Goal: Task Accomplishment & Management: Manage account settings

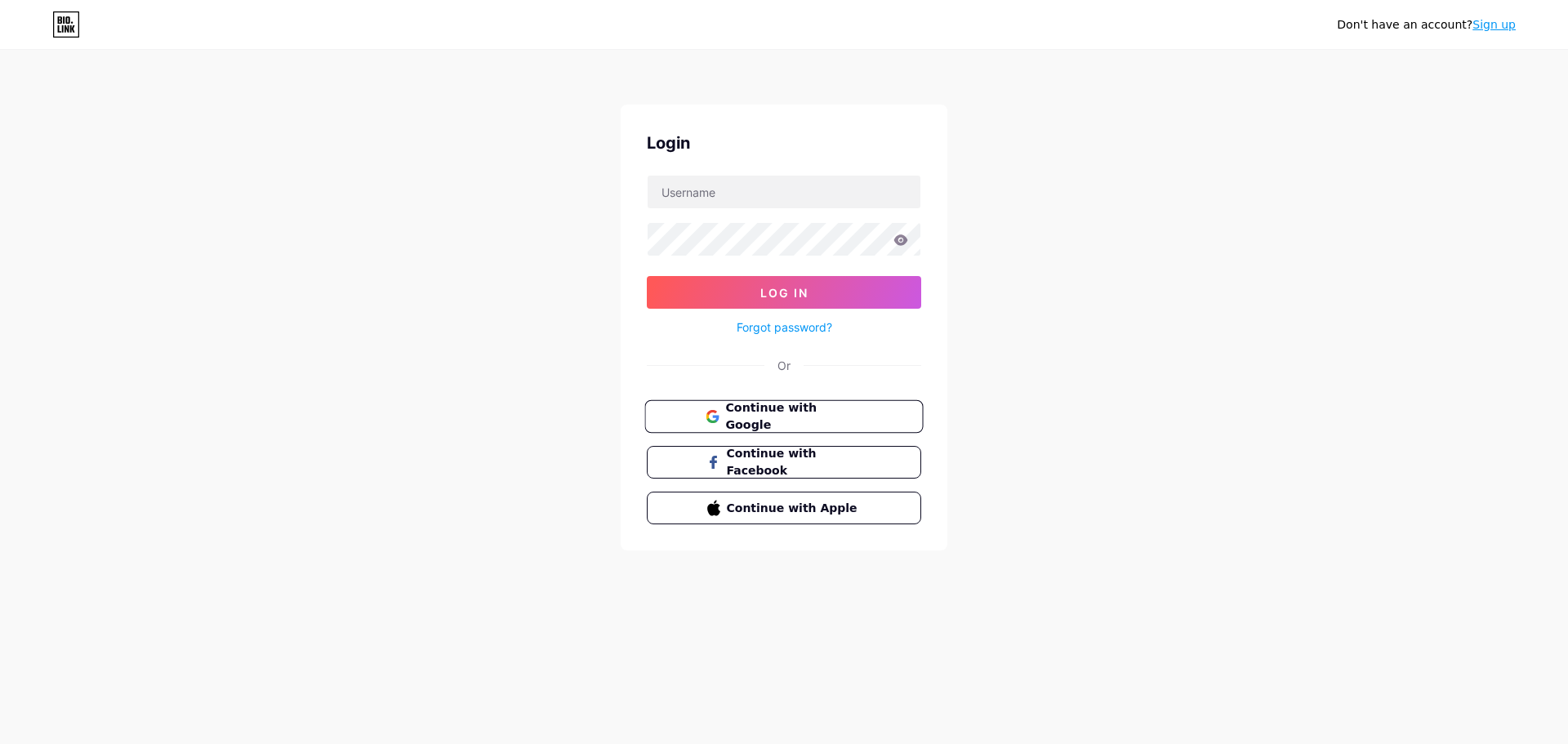
click at [770, 421] on span "Continue with Google" at bounding box center [793, 417] width 136 height 35
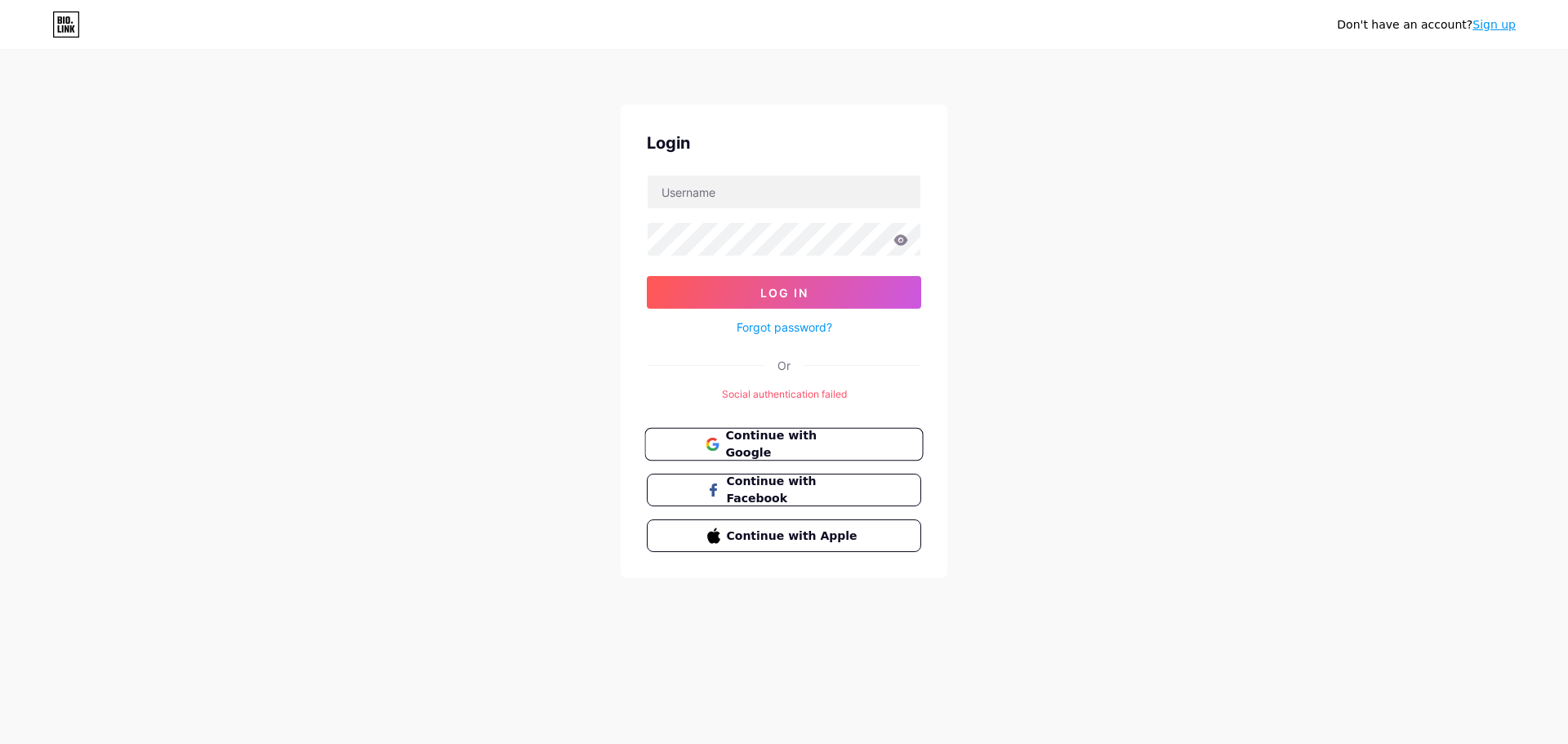
click at [715, 444] on icon at bounding box center [715, 447] width 7 height 7
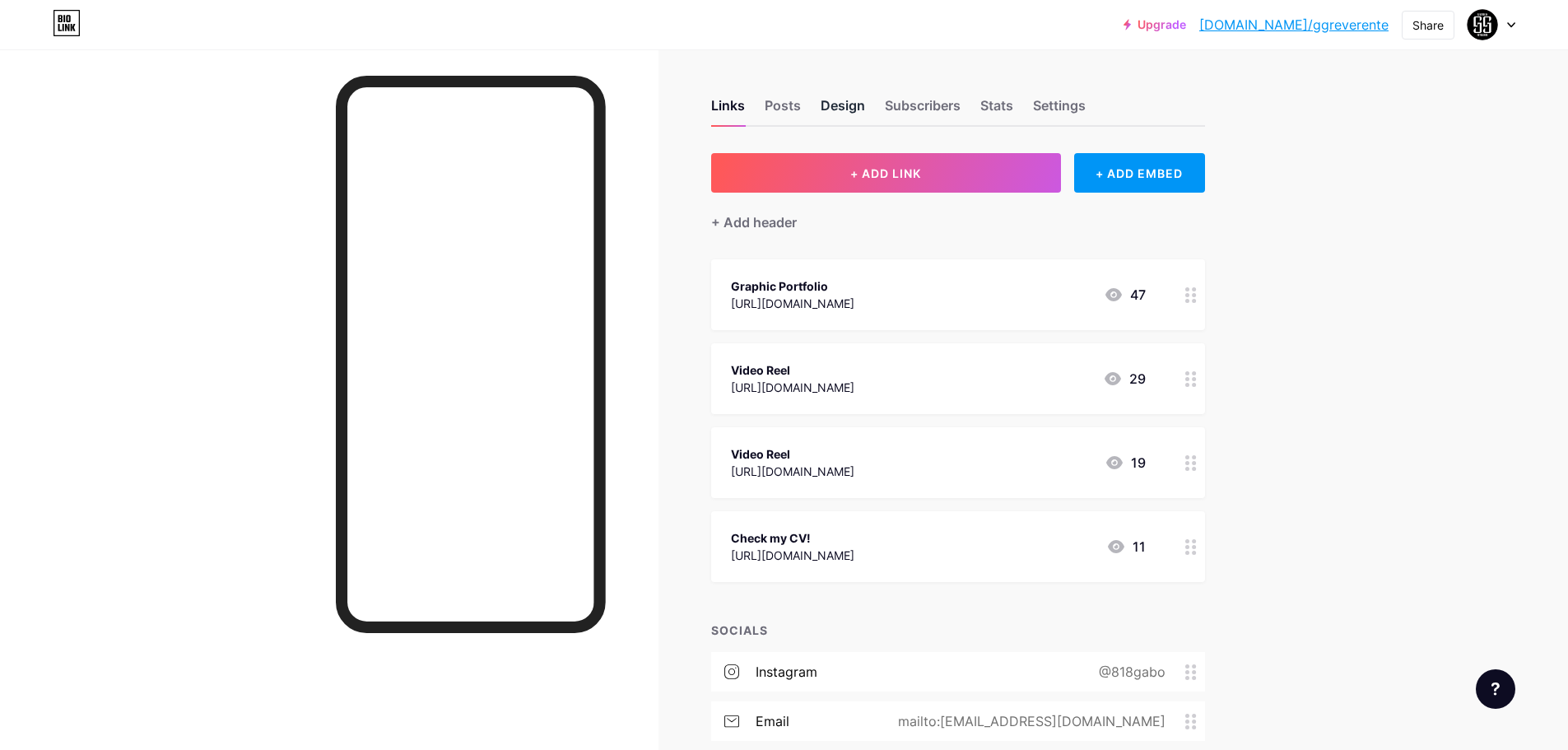
click at [844, 109] on div "Design" at bounding box center [843, 110] width 45 height 30
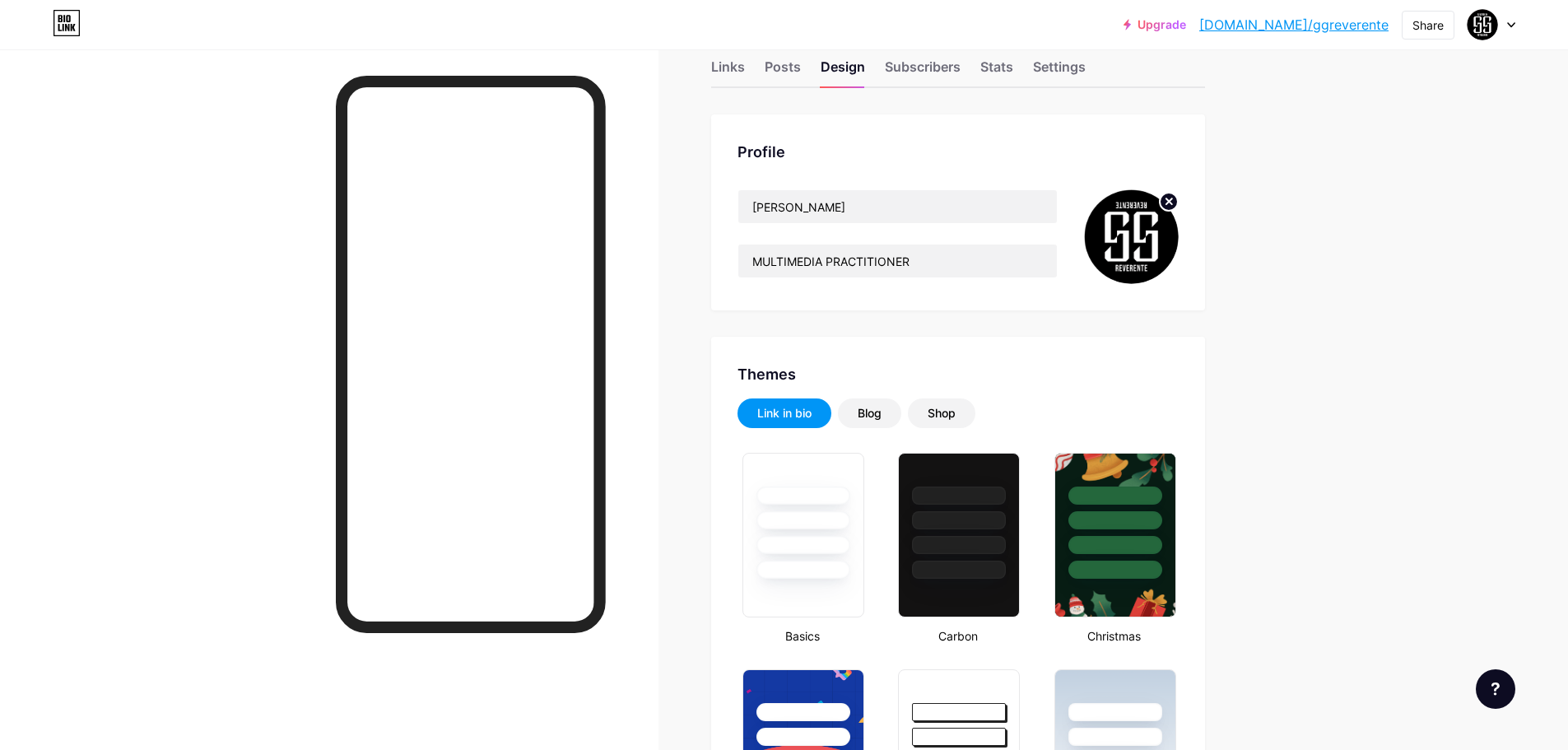
type input "#000000"
type input "#ffffff"
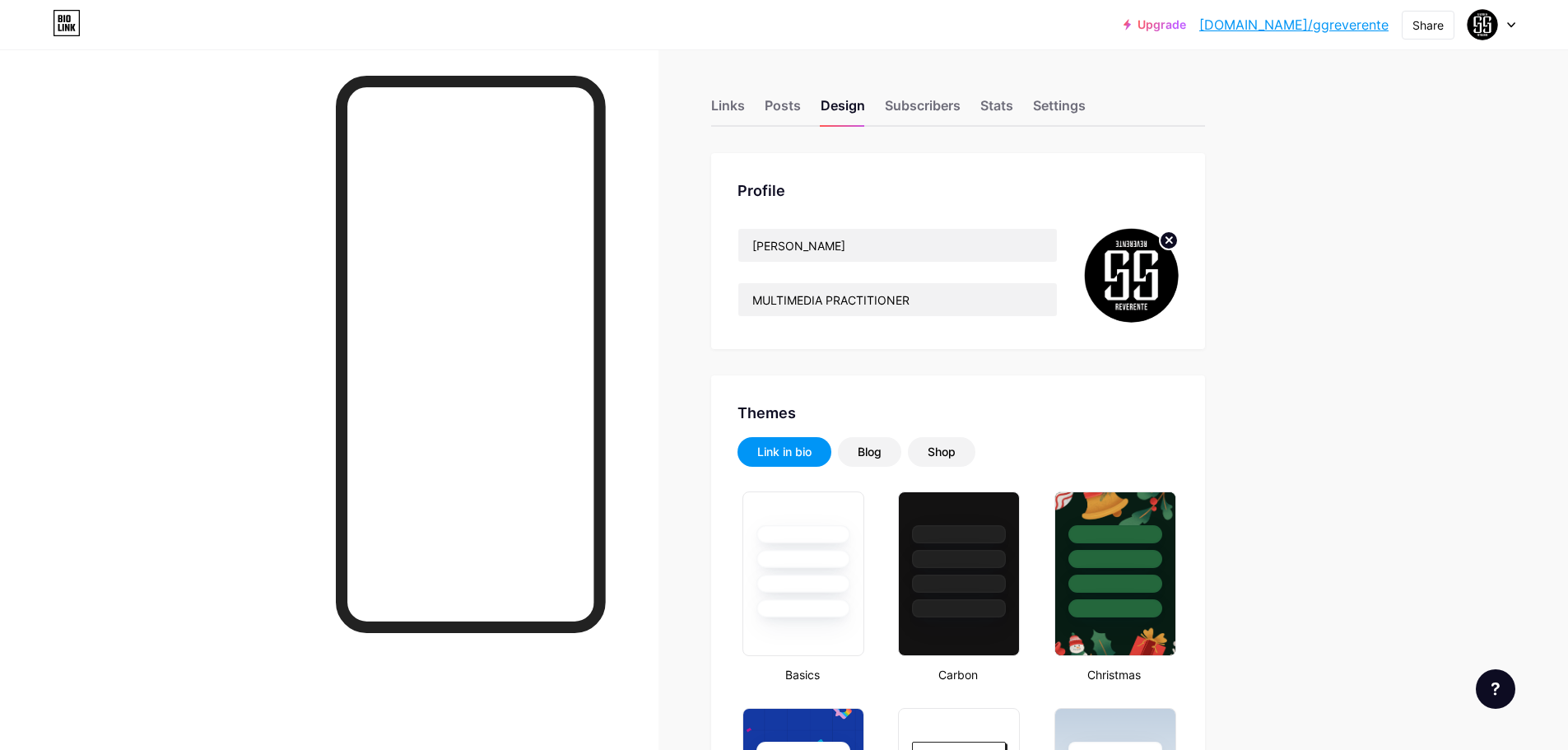
click at [1186, 25] on link "Upgrade" at bounding box center [1154, 25] width 62 height 13
type input "#000000"
type input "#ffffff"
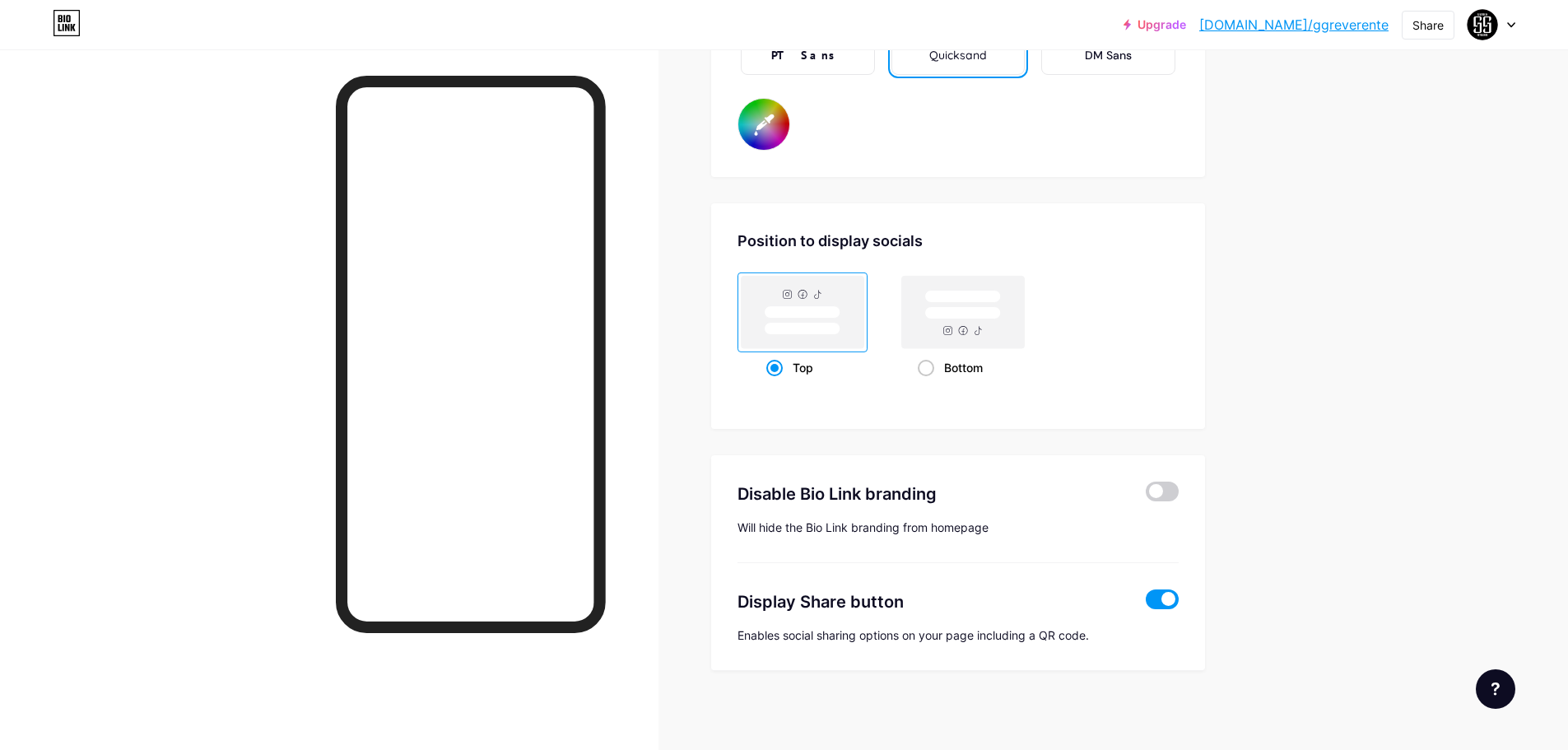
scroll to position [3105, 0]
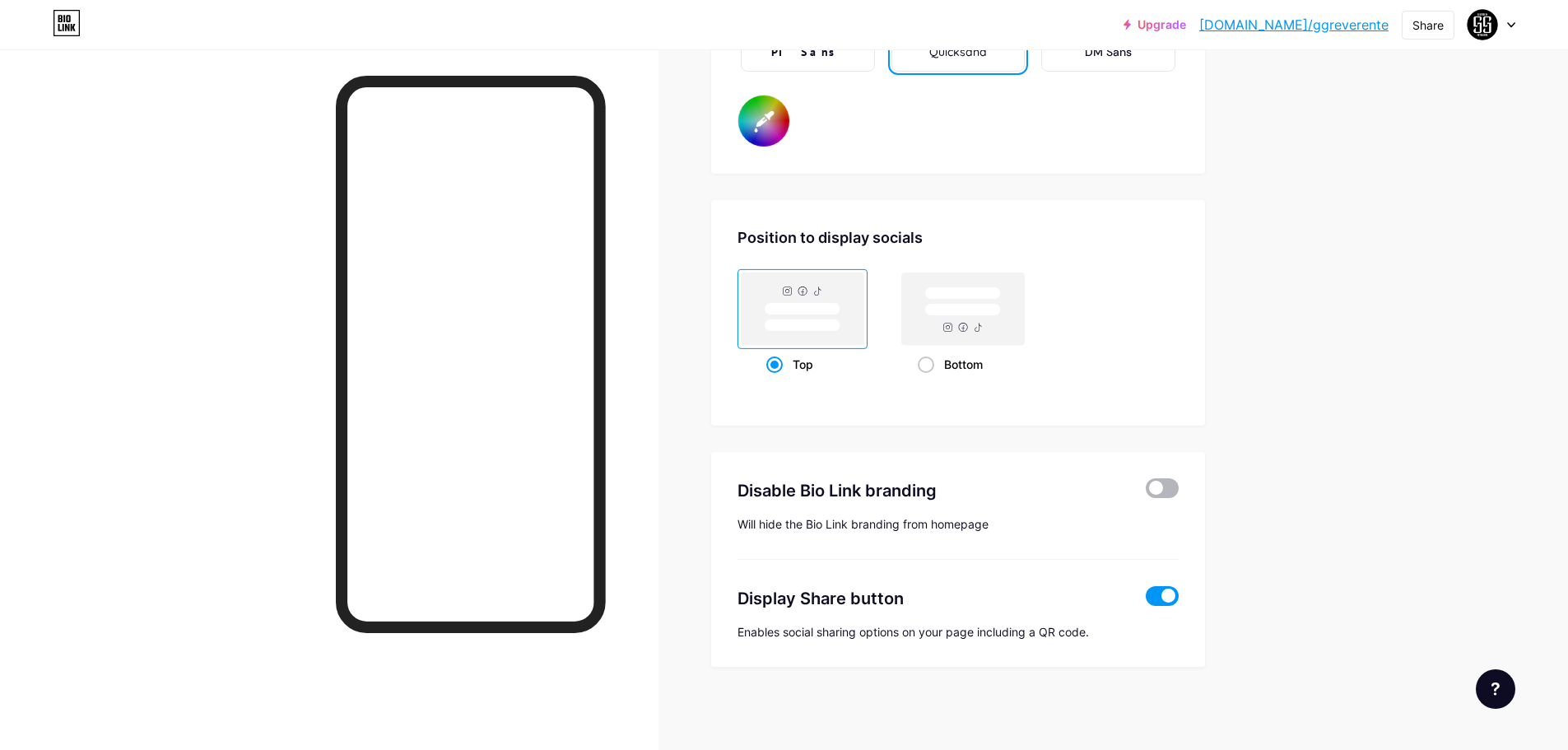
click at [1166, 497] on span at bounding box center [1162, 488] width 33 height 20
click at [1145, 493] on input "checkbox" at bounding box center [1145, 493] width 0 height 0
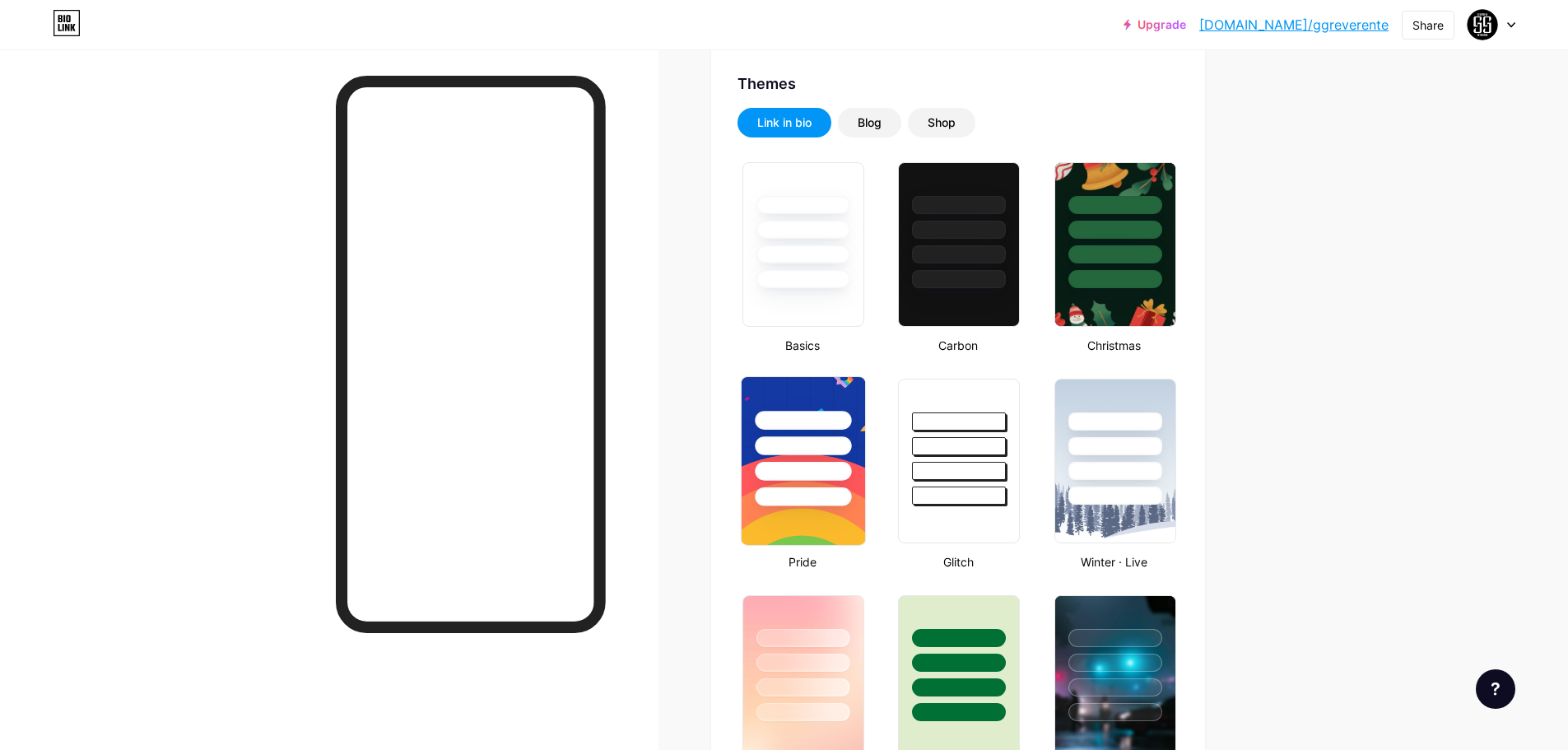
type input "#000000"
type input "#ffffff"
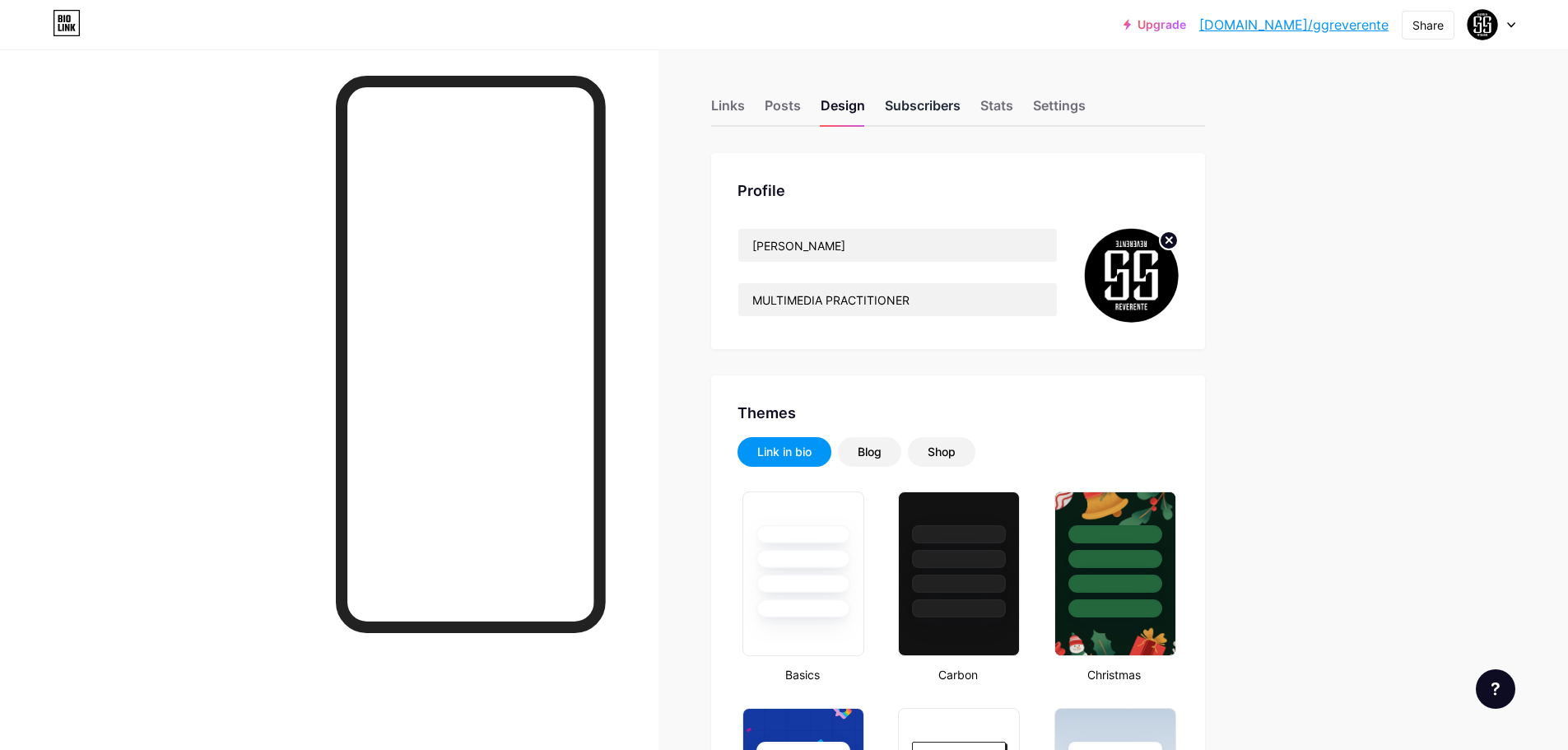
click at [906, 115] on div "Subscribers" at bounding box center [922, 110] width 76 height 30
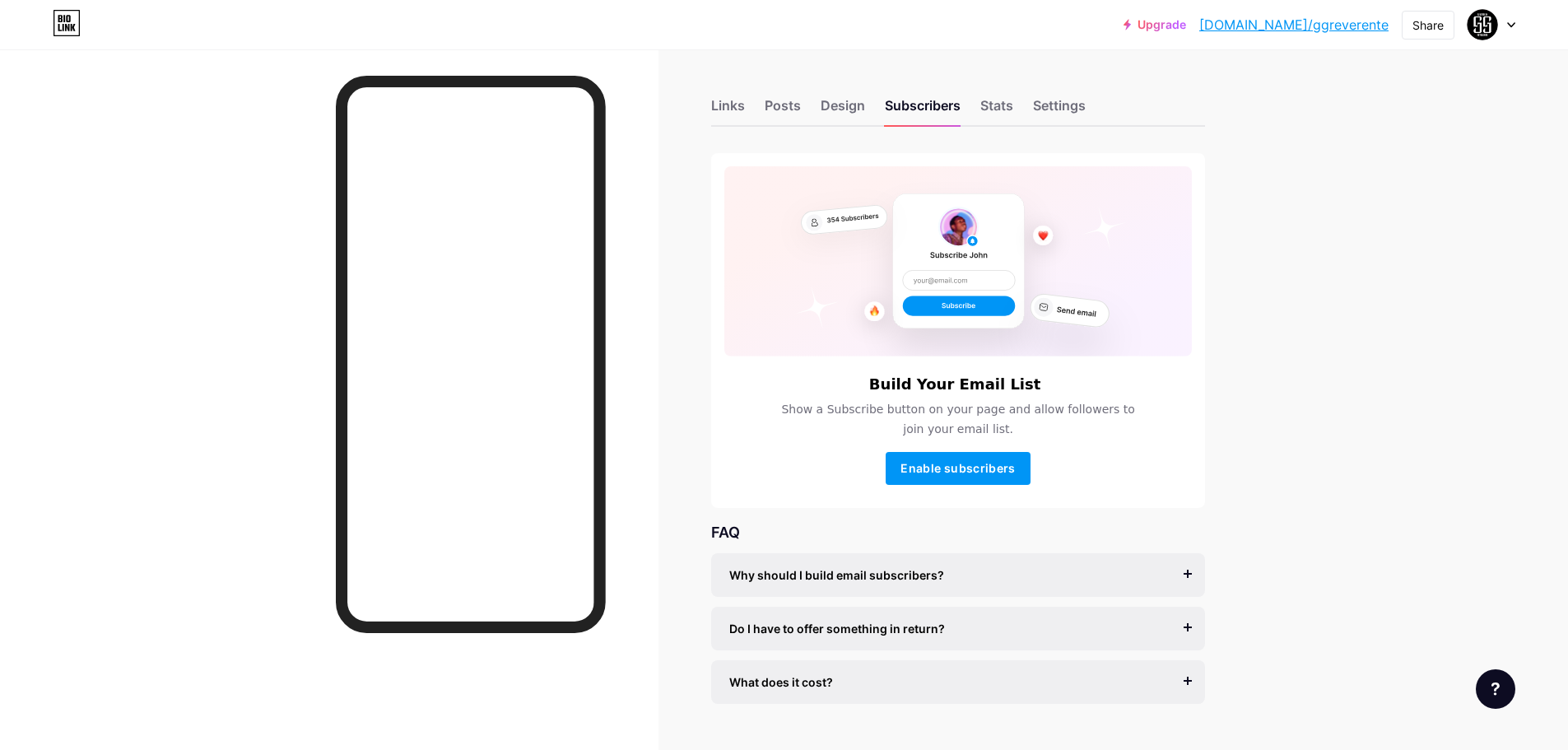
click at [1187, 576] on div "Why should I build email subscribers?" at bounding box center [957, 575] width 458 height 18
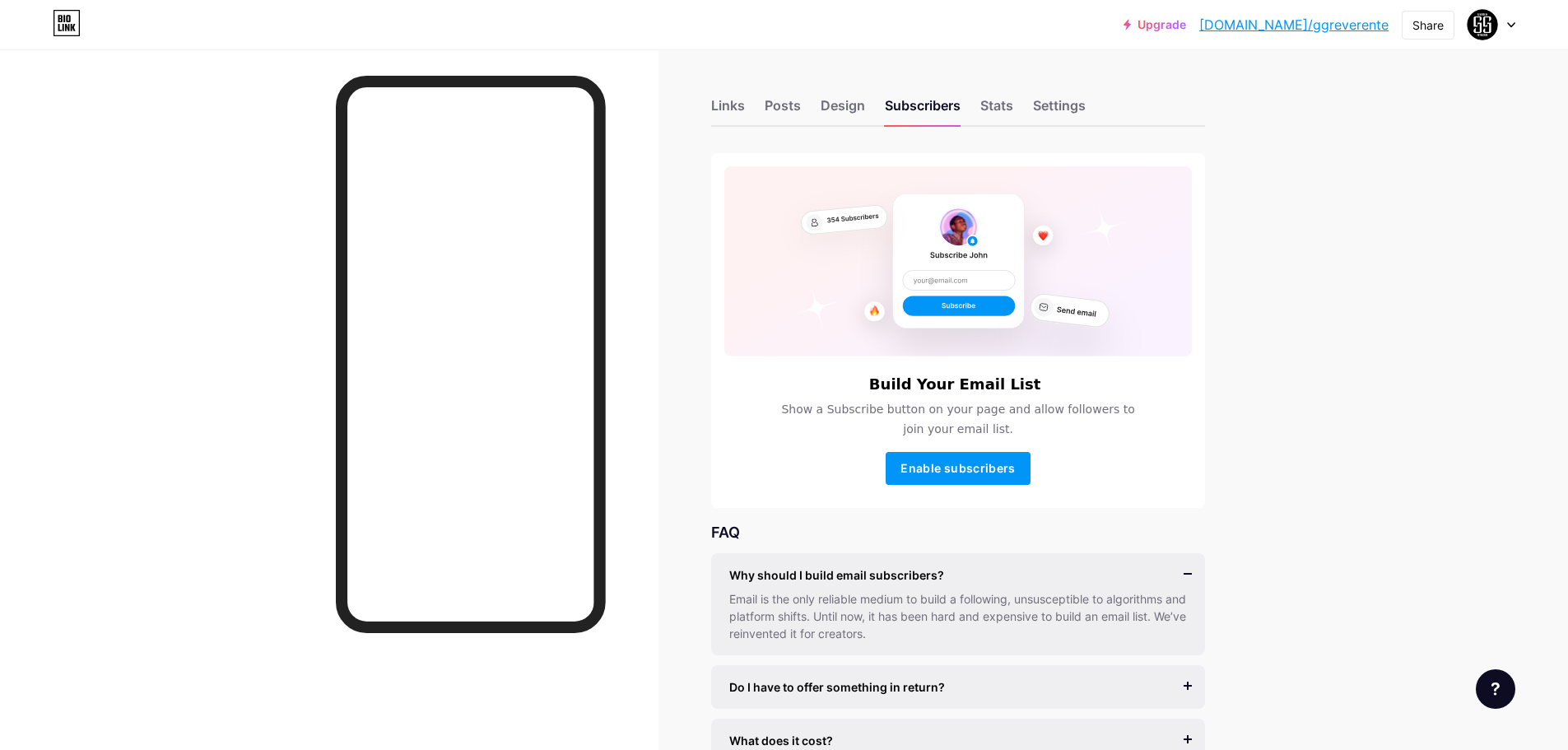
click at [1180, 566] on div "Why should I build email subscribers?" at bounding box center [957, 575] width 458 height 18
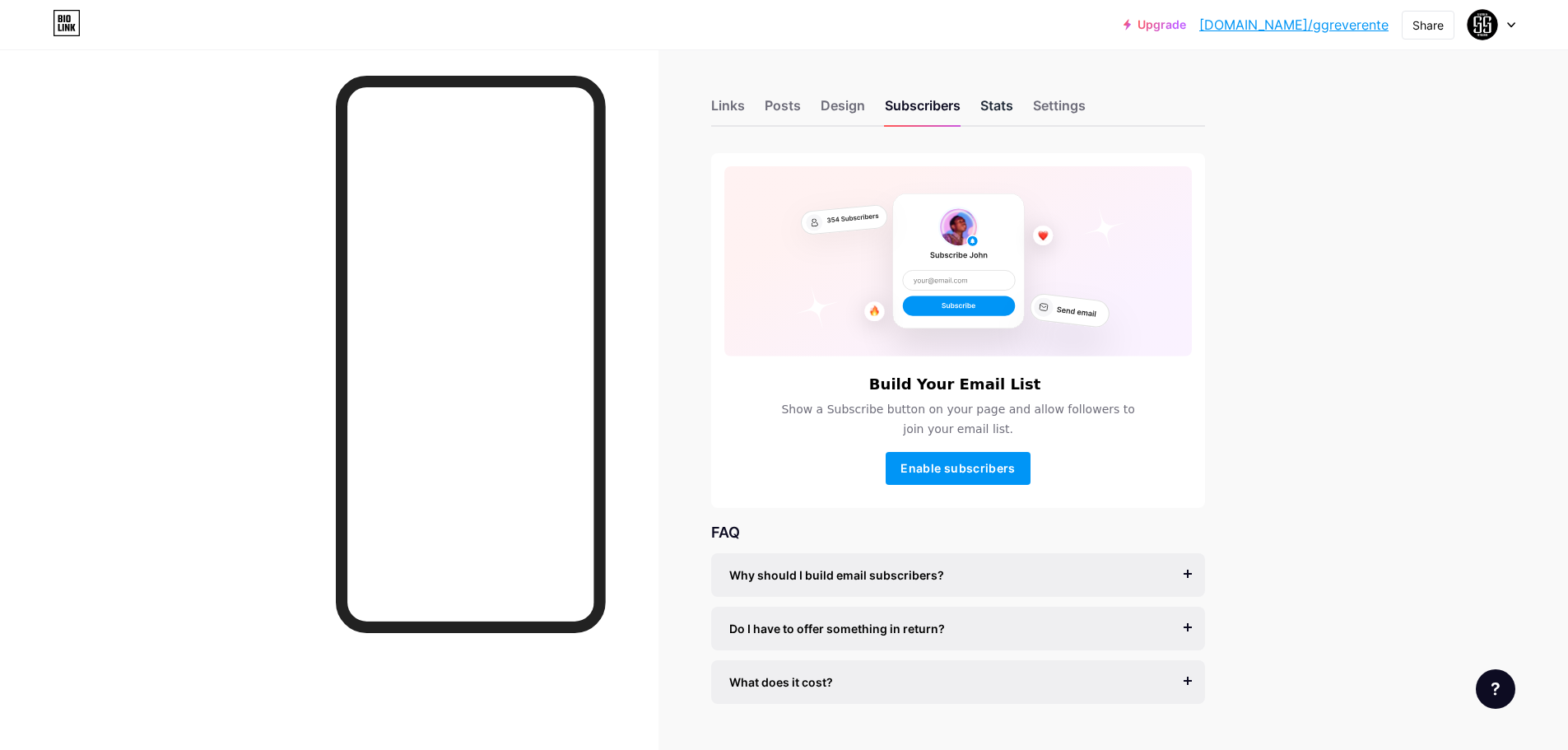
click at [1002, 116] on div "Stats" at bounding box center [997, 110] width 33 height 30
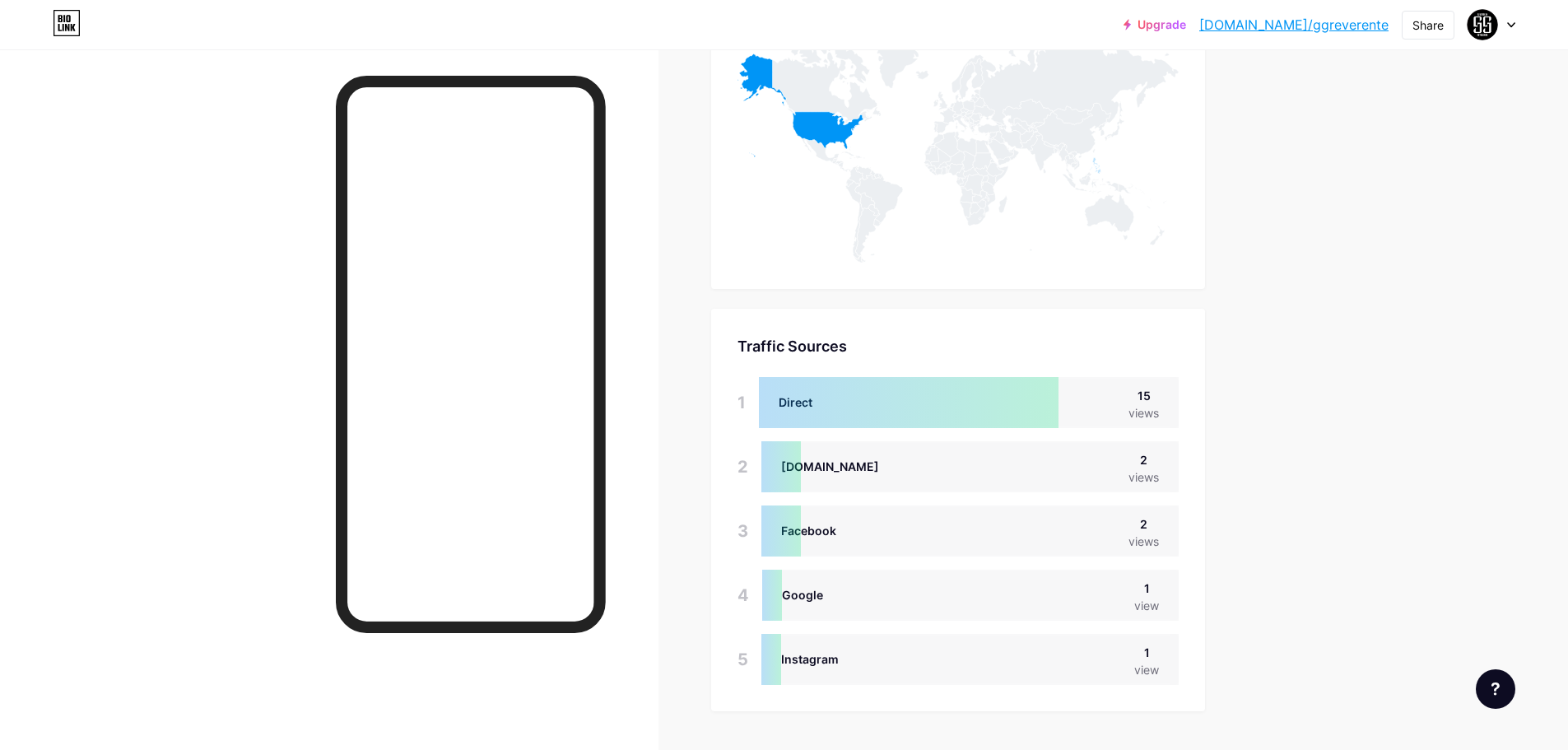
scroll to position [1014, 0]
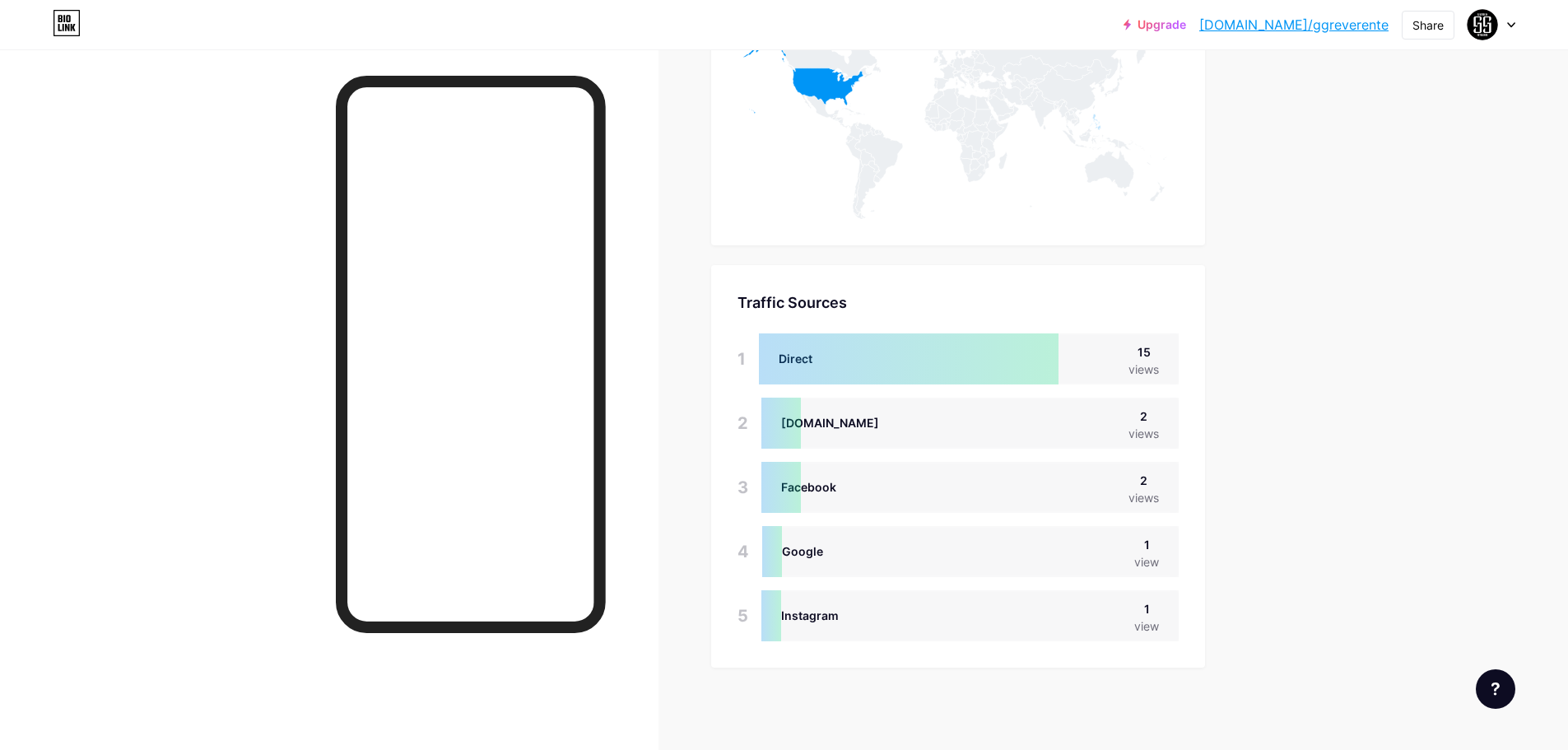
click at [980, 420] on div "app.briohr.com 2 views" at bounding box center [970, 423] width 417 height 51
